Goal: Information Seeking & Learning: Learn about a topic

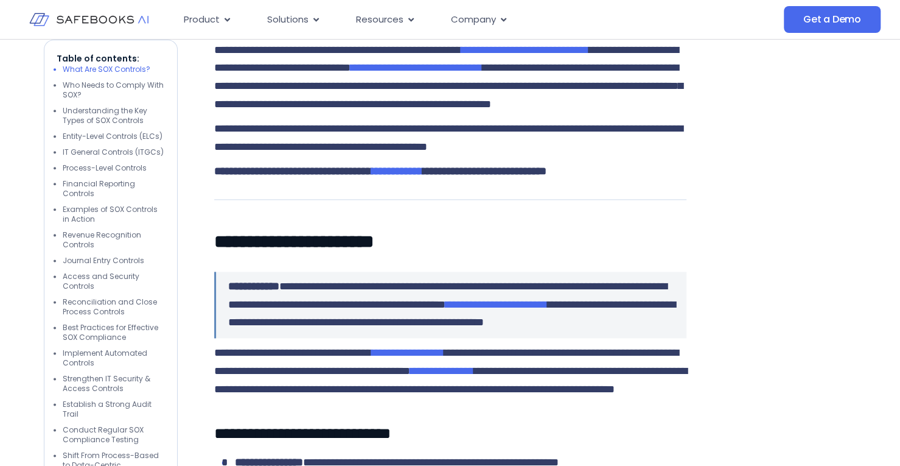
scroll to position [814, 0]
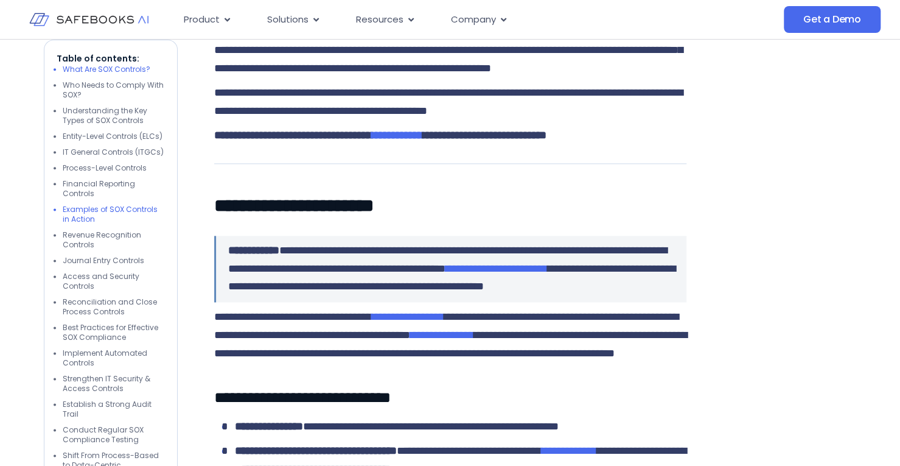
click at [123, 204] on li "Examples of SOX Controls in Action" at bounding box center [114, 213] width 102 height 19
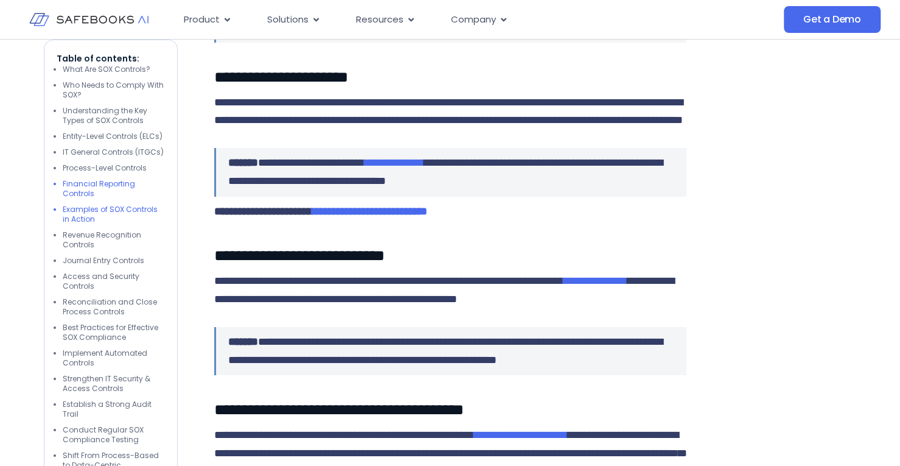
scroll to position [2420, 0]
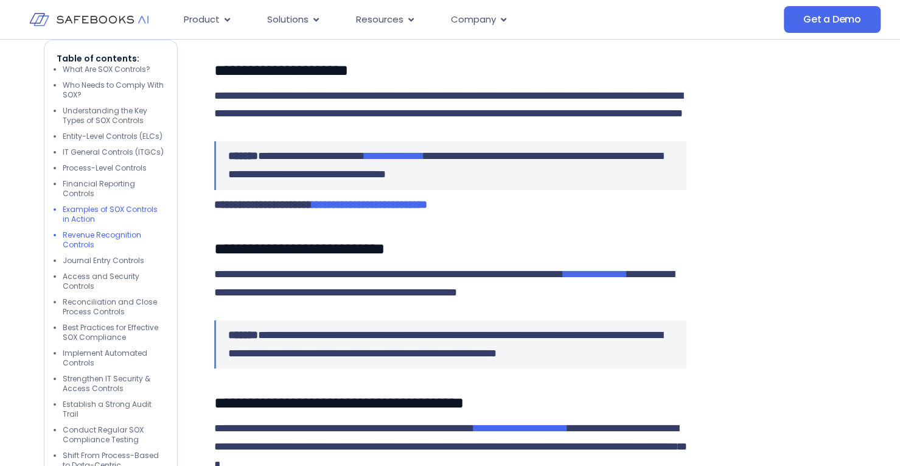
click at [115, 230] on li "Revenue Recognition Controls" at bounding box center [114, 239] width 102 height 19
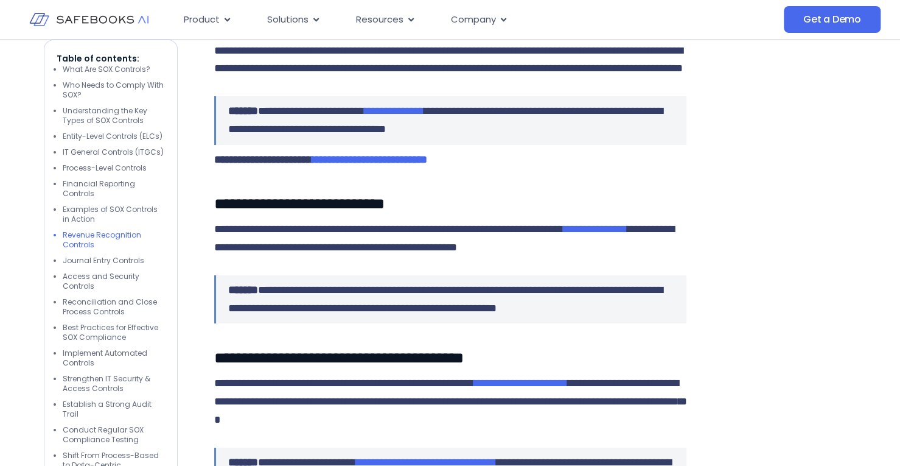
scroll to position [2467, 0]
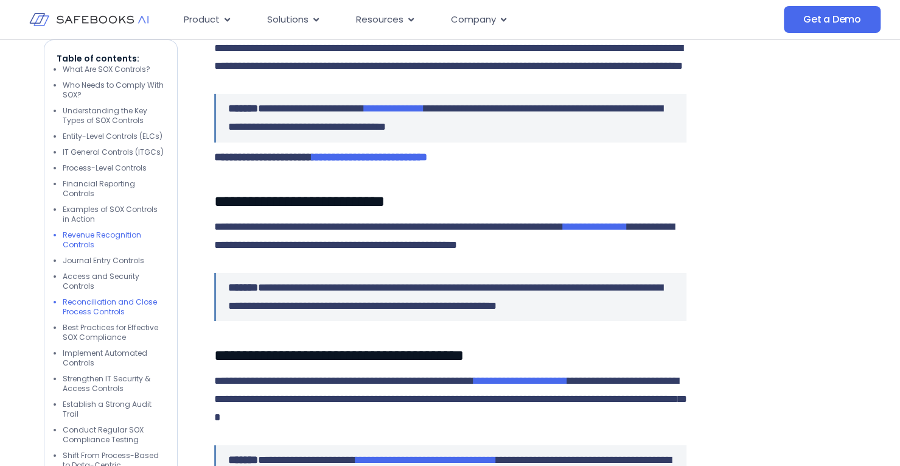
click at [101, 297] on li "Reconciliation and Close Process Controls" at bounding box center [114, 306] width 102 height 19
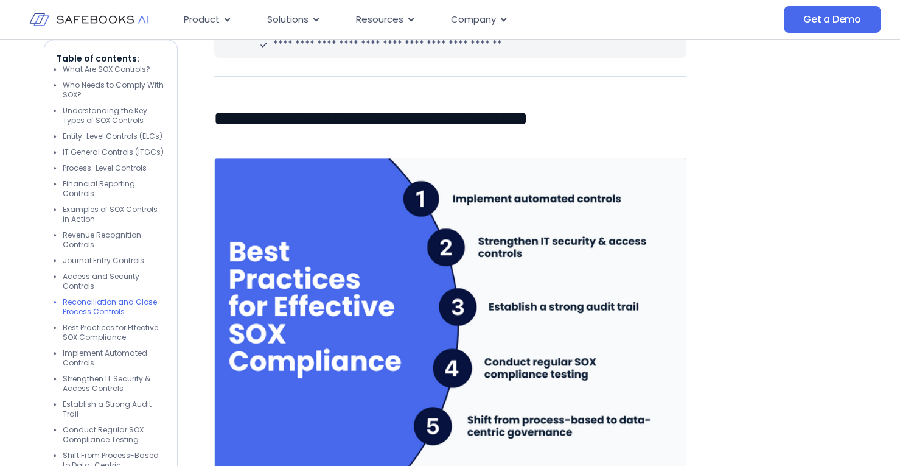
scroll to position [3027, 0]
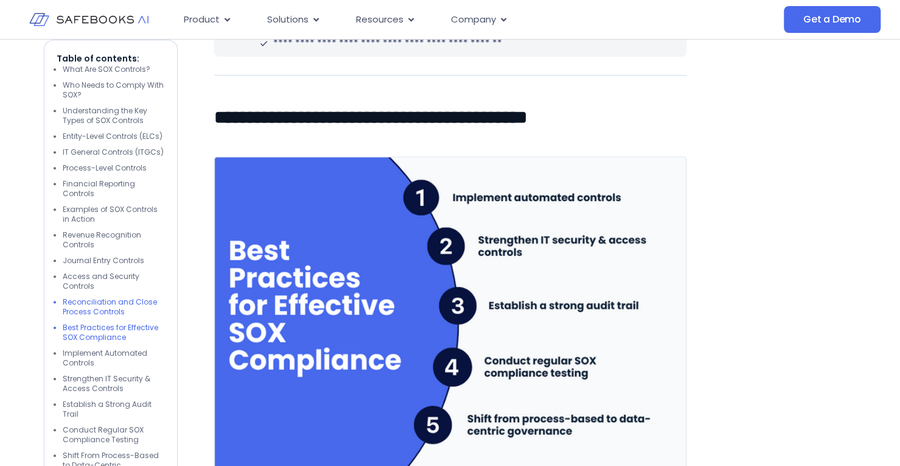
click at [96, 323] on li "Best Practices for Effective SOX Compliance" at bounding box center [114, 332] width 102 height 19
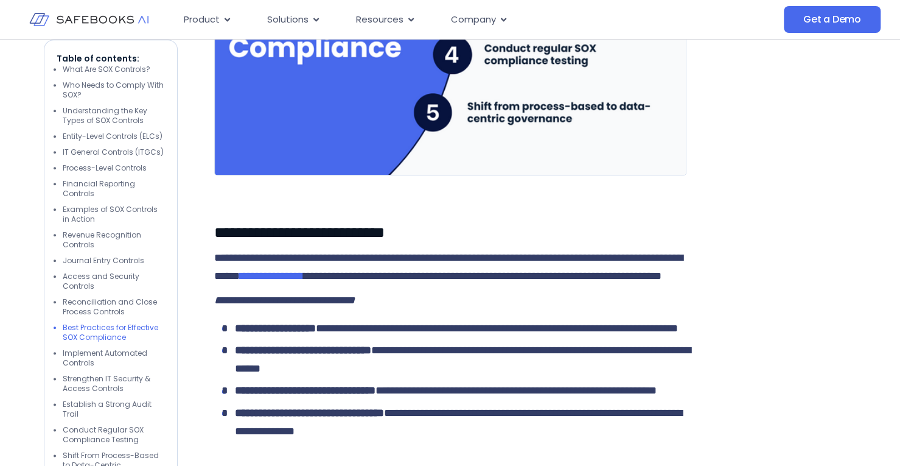
scroll to position [3348, 0]
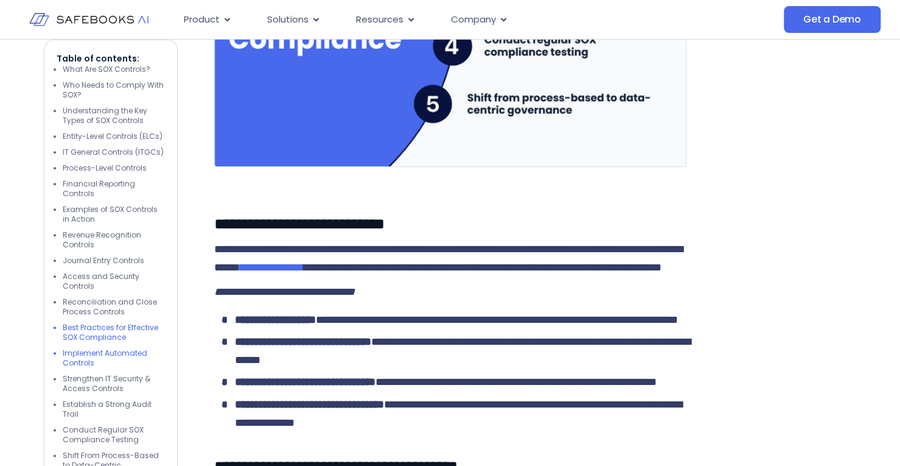
click at [95, 348] on li "Implement Automated Controls" at bounding box center [114, 357] width 102 height 19
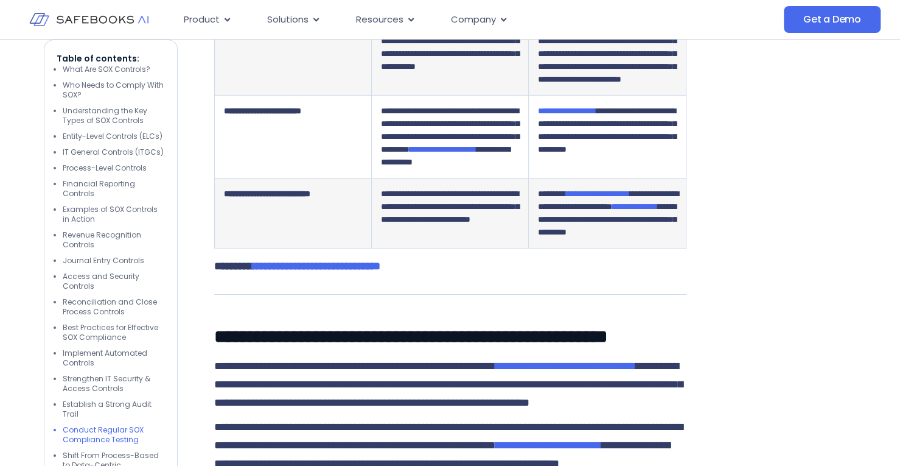
scroll to position [5091, 0]
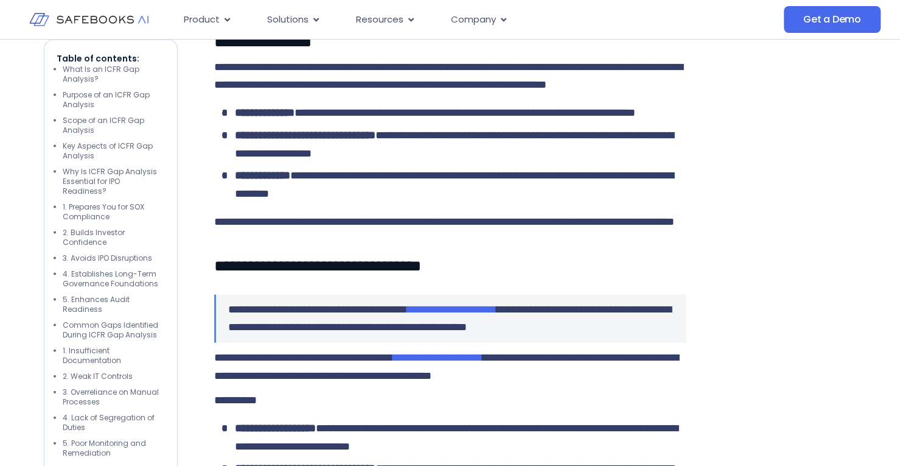
scroll to position [7123, 0]
